Goal: Information Seeking & Learning: Learn about a topic

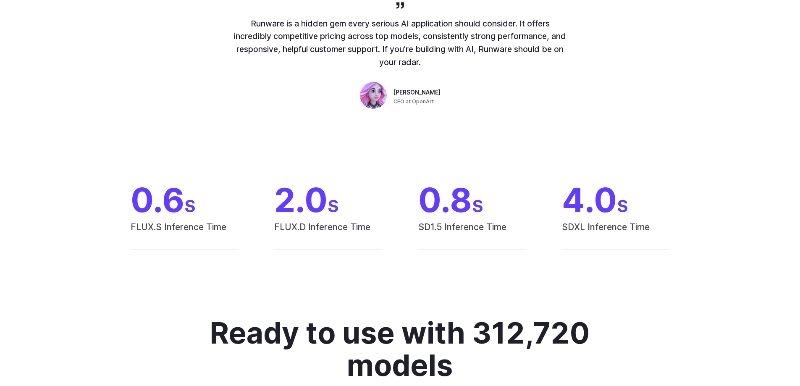
click at [731, 242] on div "0.6 S FLUX.S Inference Time 2.0 S FLUX.D Inference Time 0.8 S SD1.5 Inference T…" at bounding box center [400, 208] width 800 height 138
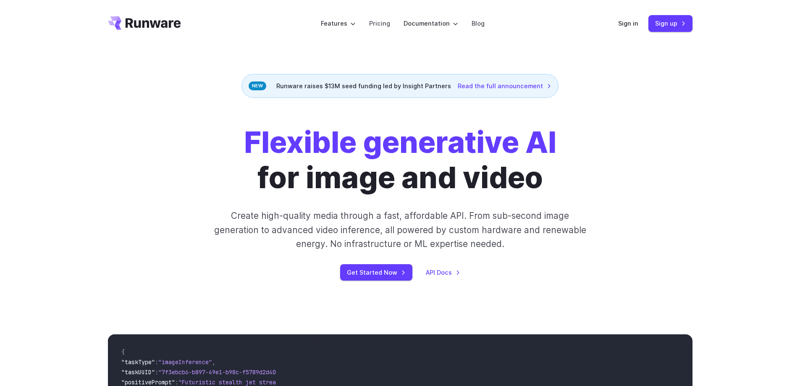
scroll to position [210, 0]
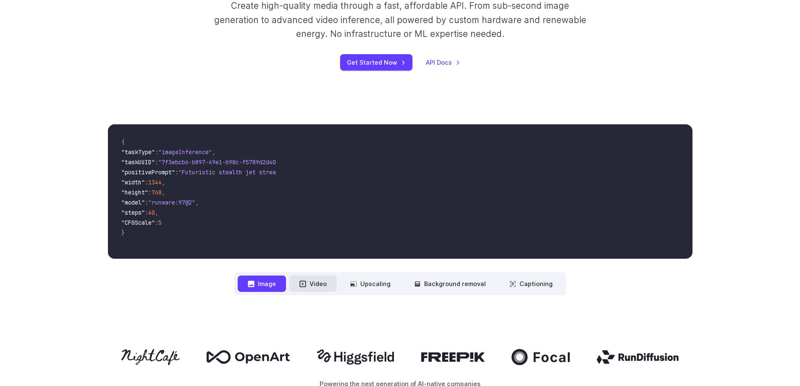
click at [321, 287] on button "Video" at bounding box center [312, 284] width 47 height 16
click at [265, 283] on button "Image" at bounding box center [262, 284] width 48 height 16
click at [306, 285] on icon at bounding box center [303, 284] width 6 height 6
click at [327, 281] on button "Video" at bounding box center [312, 284] width 47 height 16
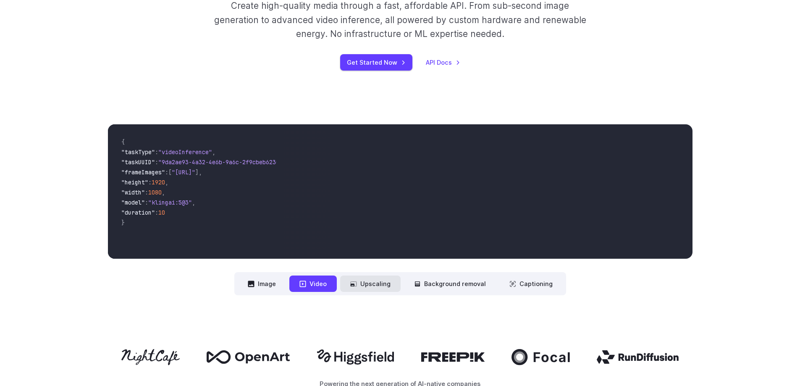
click at [382, 284] on button "Upscaling" at bounding box center [370, 284] width 60 height 16
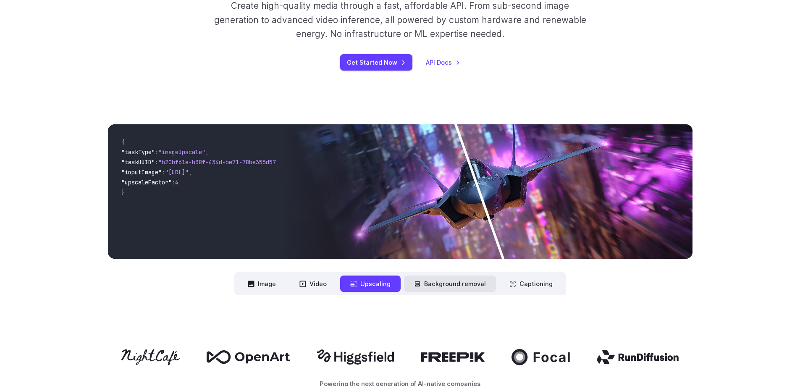
click at [469, 286] on button "Background removal" at bounding box center [450, 284] width 92 height 16
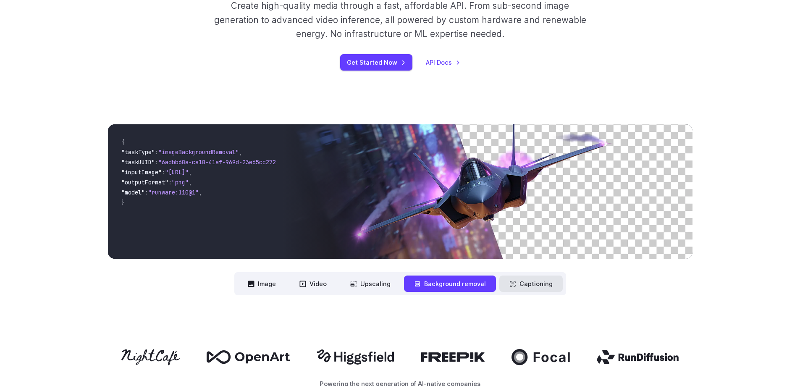
click at [547, 285] on button "Captioning" at bounding box center [530, 284] width 63 height 16
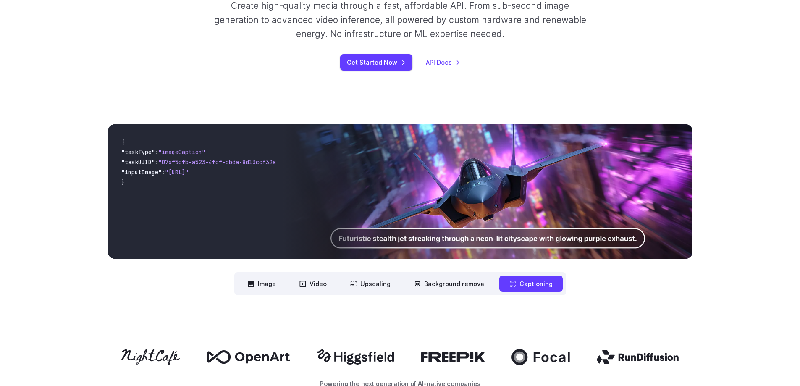
click at [683, 292] on div "**********" at bounding box center [400, 209] width 585 height 171
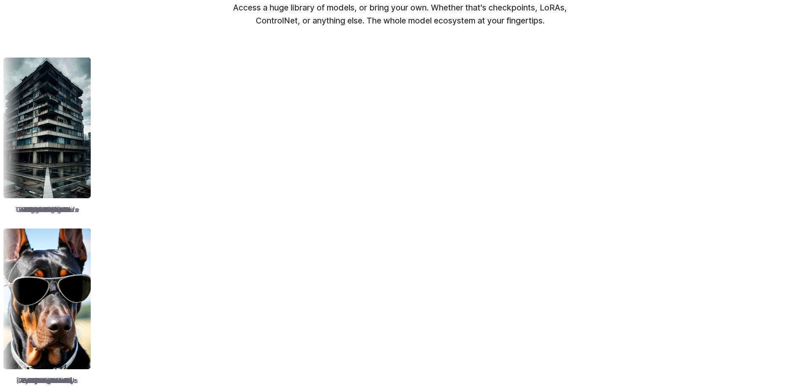
scroll to position [1134, 0]
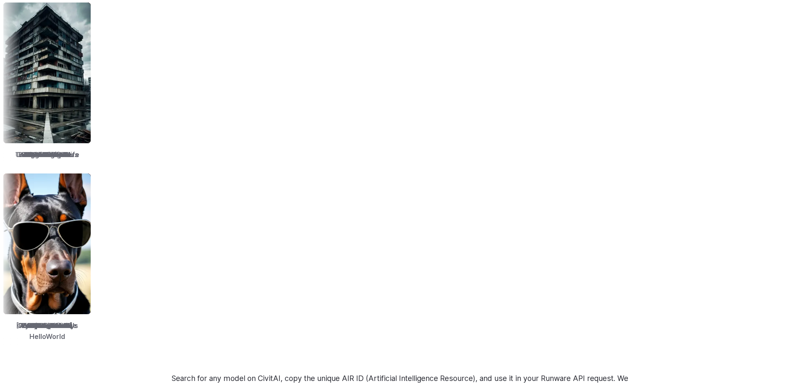
drag, startPoint x: 550, startPoint y: 114, endPoint x: 536, endPoint y: 128, distance: 19.6
drag, startPoint x: 523, startPoint y: 153, endPoint x: 485, endPoint y: 70, distance: 91.5
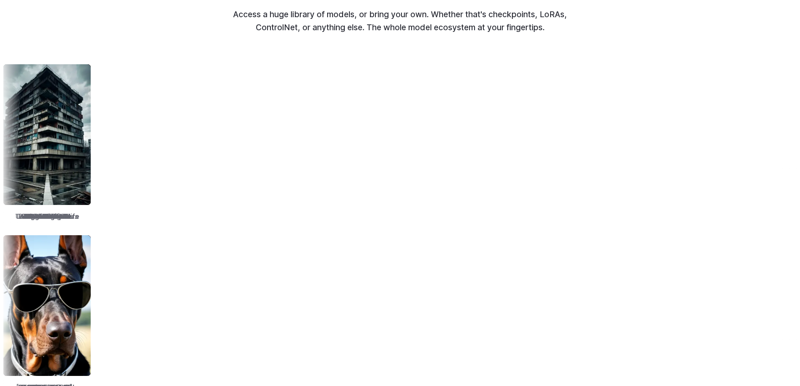
scroll to position [1008, 0]
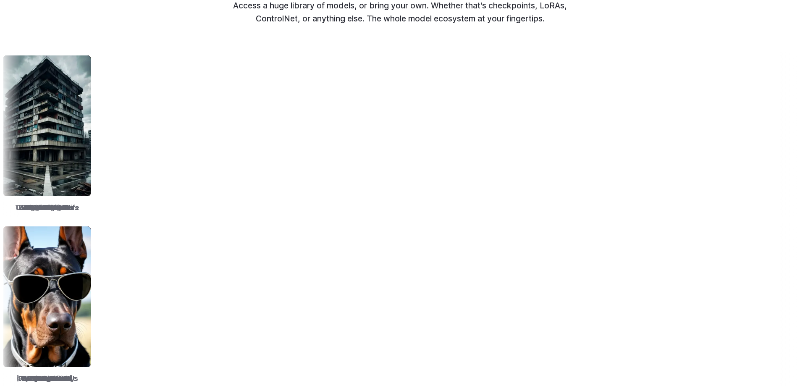
scroll to position [1083, 0]
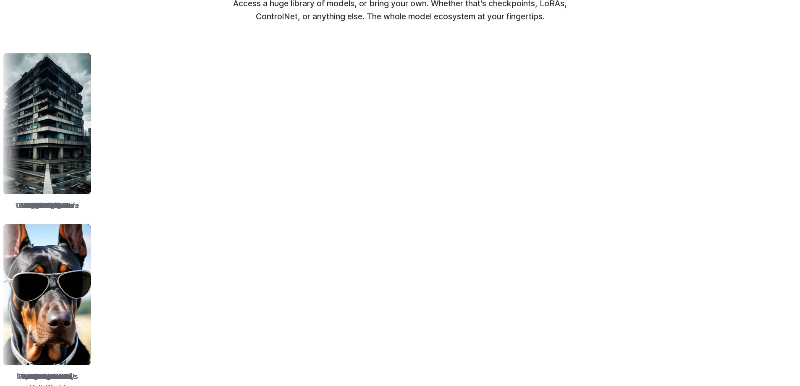
click at [375, 50] on div "RealVision" at bounding box center [328, 132] width 94 height 165
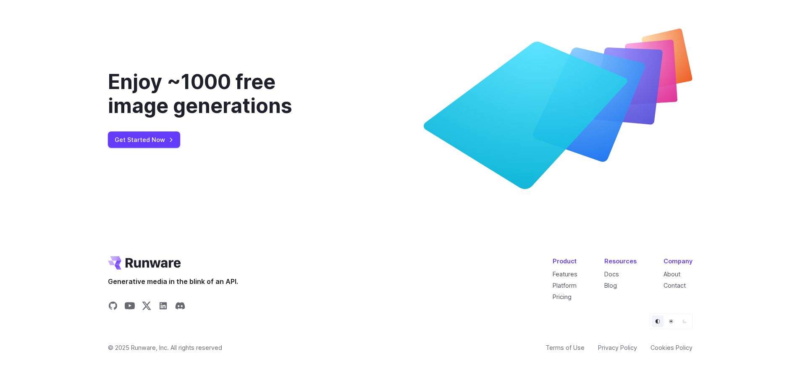
scroll to position [3225, 0]
click at [359, 320] on div at bounding box center [400, 321] width 585 height 16
click at [358, 320] on div at bounding box center [400, 321] width 585 height 16
click at [667, 323] on button "Light" at bounding box center [671, 321] width 12 height 12
click at [686, 318] on button "Dark" at bounding box center [685, 321] width 12 height 12
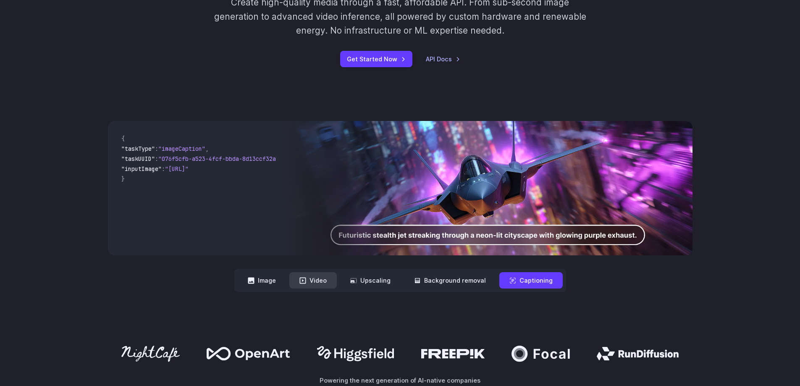
scroll to position [210, 0]
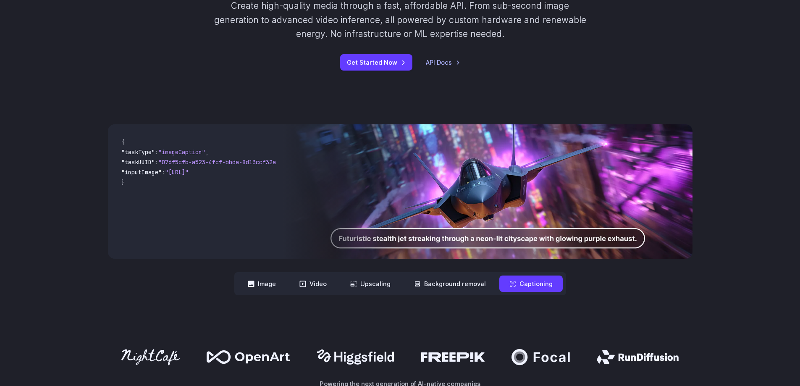
click at [337, 275] on nav "**********" at bounding box center [400, 283] width 332 height 23
click at [327, 281] on button "Video" at bounding box center [312, 284] width 47 height 16
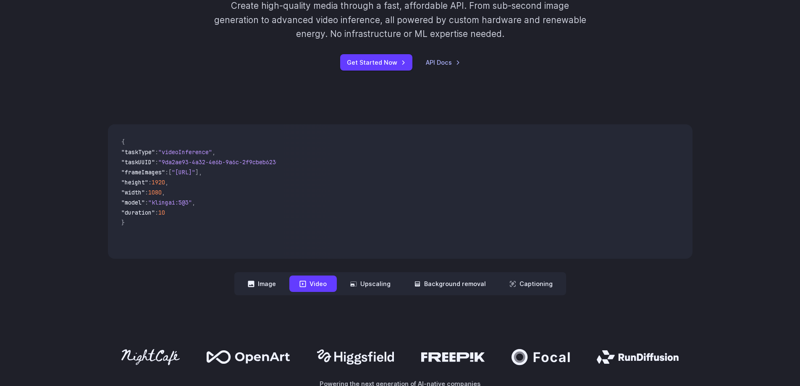
drag, startPoint x: 181, startPoint y: 213, endPoint x: 124, endPoint y: 151, distance: 84.5
click at [124, 151] on code "{ "taskType" : "videoInference" , "taskUUID" : "9da2ae93-4a32-4e6b-9a6c-2f9cbeb…" at bounding box center [196, 191] width 162 height 121
copy code ""taskType" : "videoInference" , "taskUUID" : "9da2ae93-4a32-4e6b-9a6c-2f9cbeb62…"
